Goal: Transaction & Acquisition: Purchase product/service

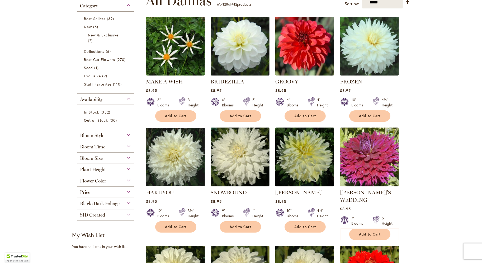
scroll to position [115, 0]
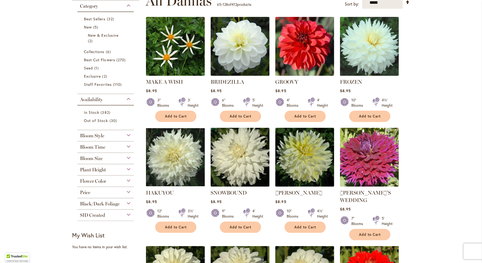
type input "**********"
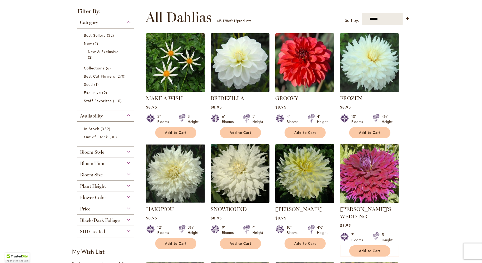
scroll to position [101, 0]
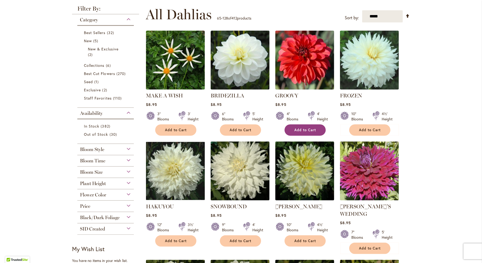
click at [301, 130] on span "Add to Cart" at bounding box center [305, 130] width 22 height 4
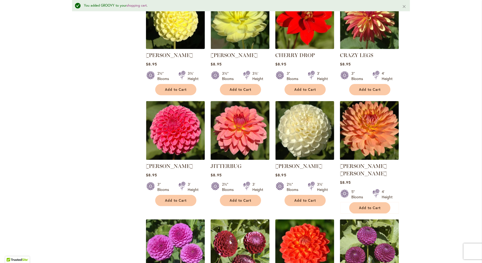
scroll to position [654, 0]
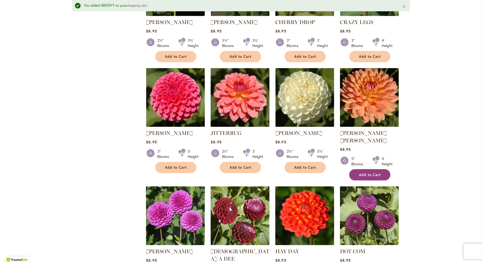
click at [374, 173] on span "Add to Cart" at bounding box center [370, 175] width 22 height 4
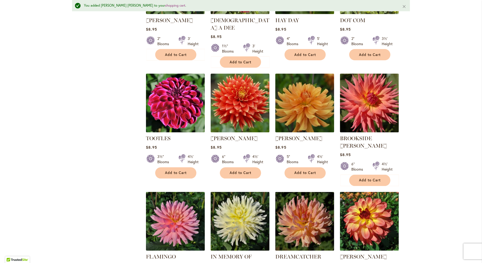
scroll to position [884, 0]
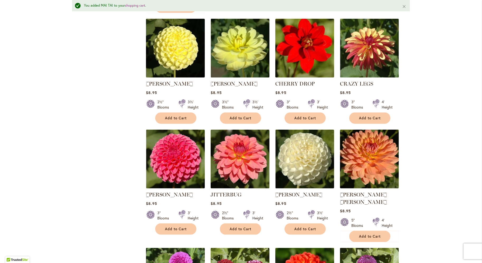
scroll to position [637, 0]
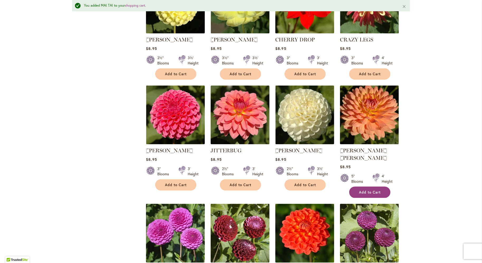
click at [364, 190] on span "Add to Cart" at bounding box center [370, 192] width 22 height 4
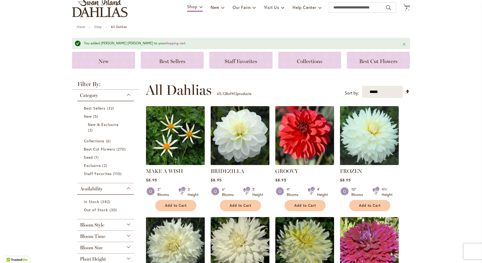
scroll to position [0, 0]
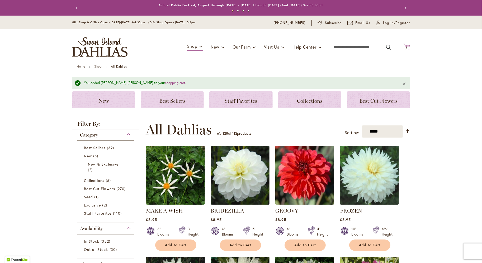
click at [406, 47] on span "4 4 items" at bounding box center [406, 48] width 5 height 3
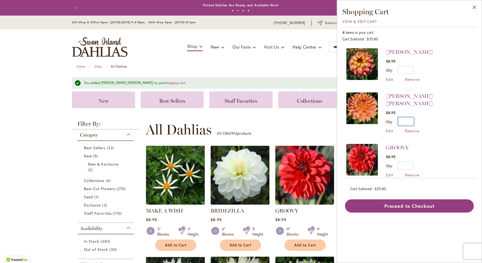
drag, startPoint x: 411, startPoint y: 113, endPoint x: 407, endPoint y: 112, distance: 4.1
click at [407, 117] on input "*" at bounding box center [406, 121] width 16 height 8
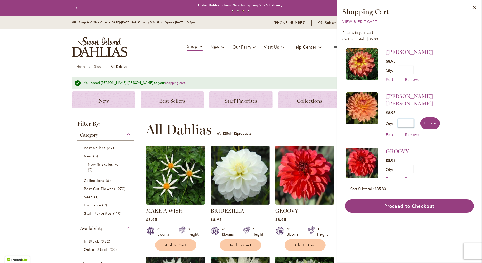
type input "*"
click at [434, 121] on span "Update" at bounding box center [429, 123] width 11 height 4
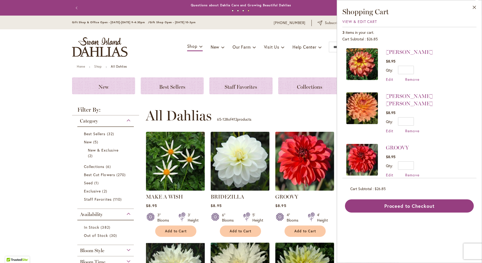
click at [395, 253] on div "Close Shopping Cart View & Edit Cart 3 items in your cart. Cart Subtotal $26.85…" at bounding box center [409, 131] width 145 height 263
click at [475, 6] on button "Close" at bounding box center [474, 8] width 15 height 17
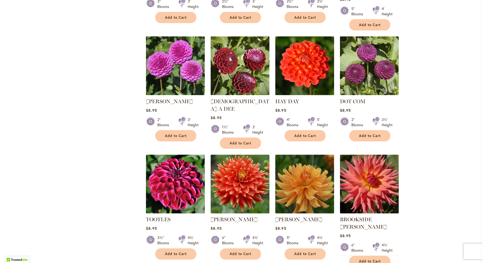
scroll to position [804, 0]
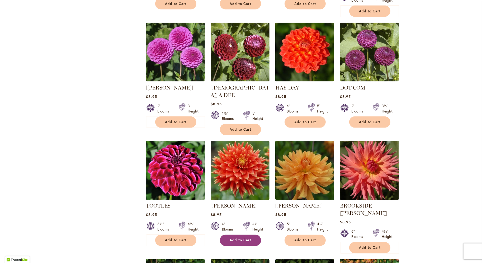
click at [235, 238] on span "Add to Cart" at bounding box center [241, 240] width 22 height 4
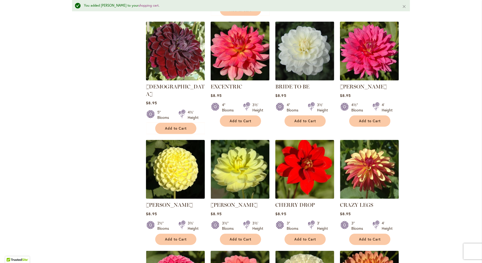
scroll to position [0, 0]
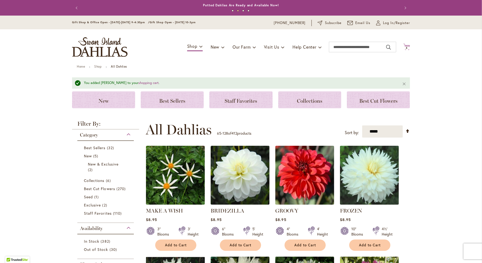
click at [405, 46] on icon "Cart .cls-1 { fill: #231f20; }" at bounding box center [406, 47] width 7 height 7
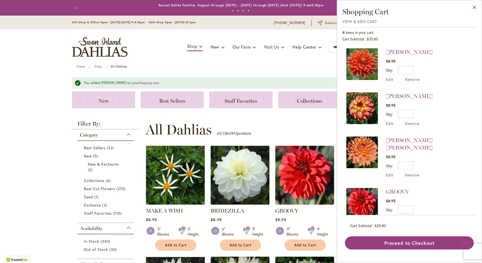
click at [249, 36] on div "Toggle Nav Shop Dahlia Tubers Collections Fresh Cut Dahlias Gardening Supplies …" at bounding box center [241, 46] width 348 height 35
